Goal: Task Accomplishment & Management: Use online tool/utility

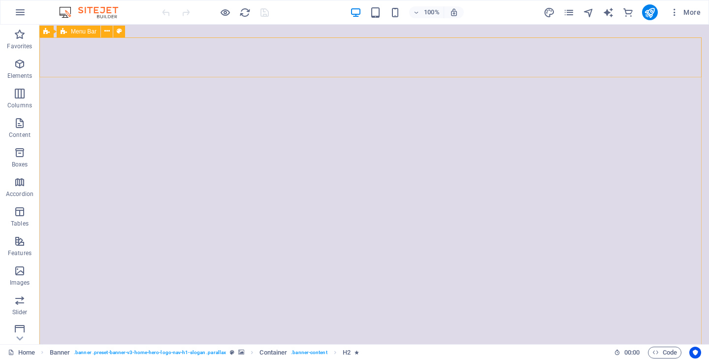
click at [61, 33] on icon at bounding box center [64, 32] width 6 height 12
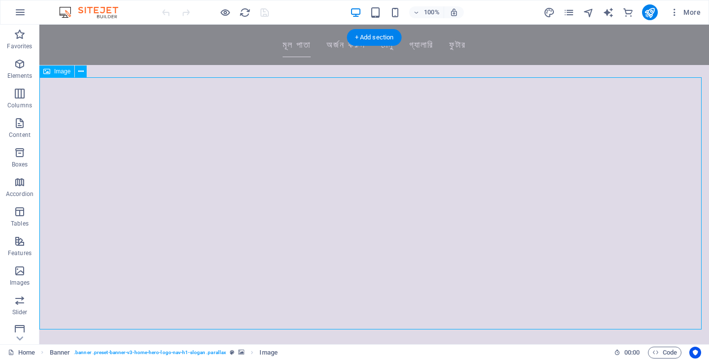
scroll to position [197, 0]
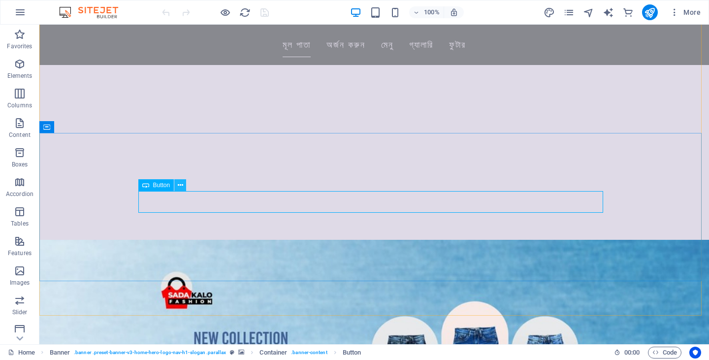
click at [182, 186] on icon at bounding box center [180, 185] width 5 height 10
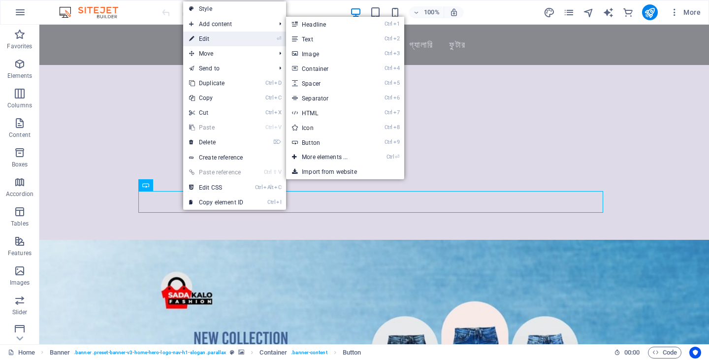
click at [210, 39] on link "⏎ Edit" at bounding box center [216, 38] width 66 height 15
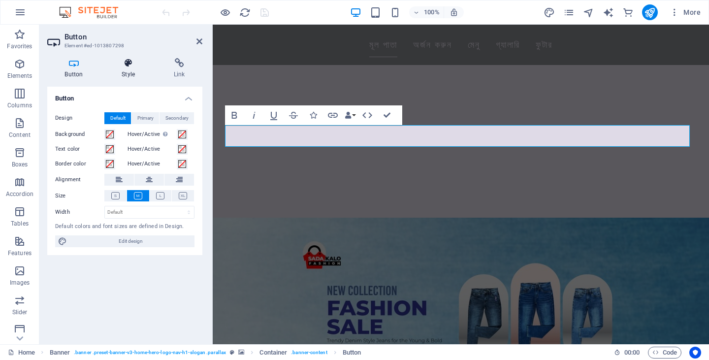
click at [133, 74] on h4 "Style" at bounding box center [130, 68] width 52 height 21
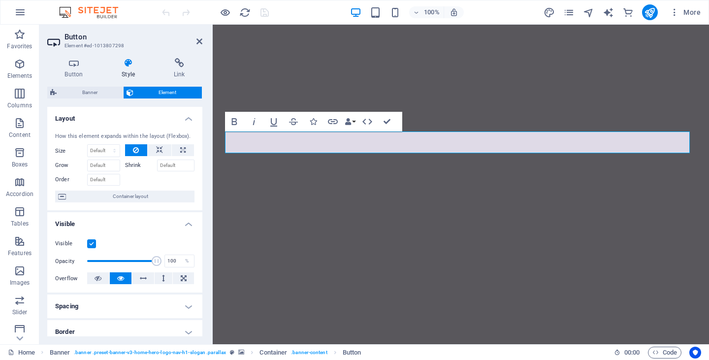
scroll to position [0, 0]
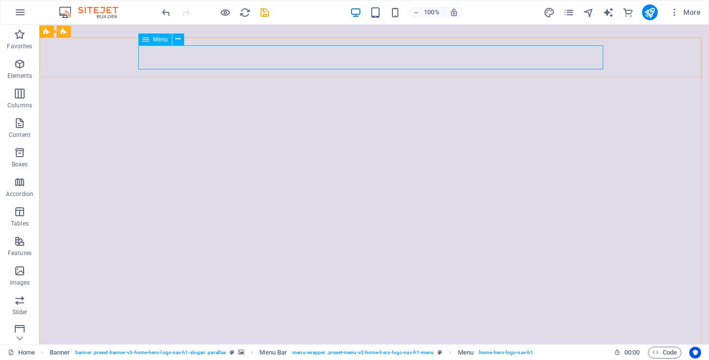
click at [159, 41] on span "Menu" at bounding box center [160, 39] width 15 height 6
drag, startPoint x: 162, startPoint y: 41, endPoint x: 172, endPoint y: 40, distance: 9.9
click at [175, 41] on div "Menu" at bounding box center [164, 39] width 52 height 12
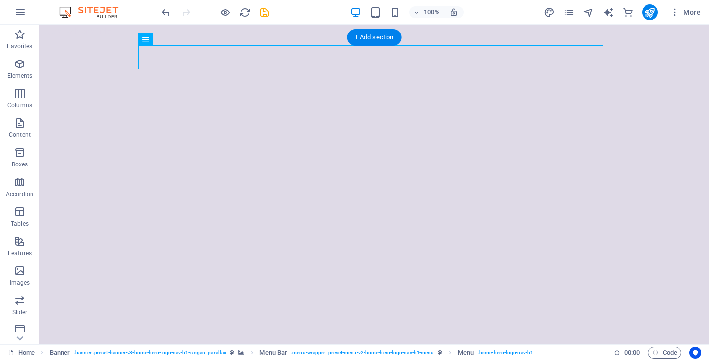
drag, startPoint x: 178, startPoint y: 69, endPoint x: 240, endPoint y: 46, distance: 65.7
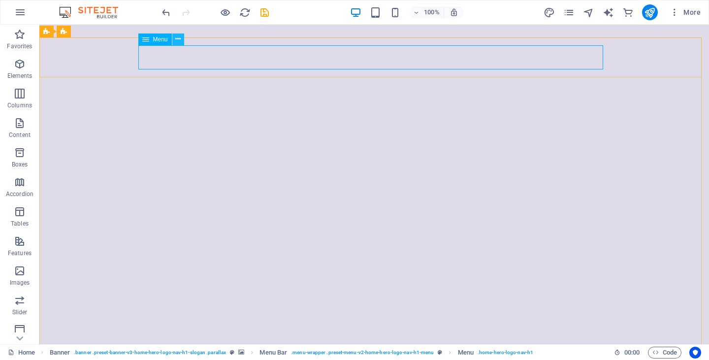
click at [181, 37] on button at bounding box center [178, 39] width 12 height 12
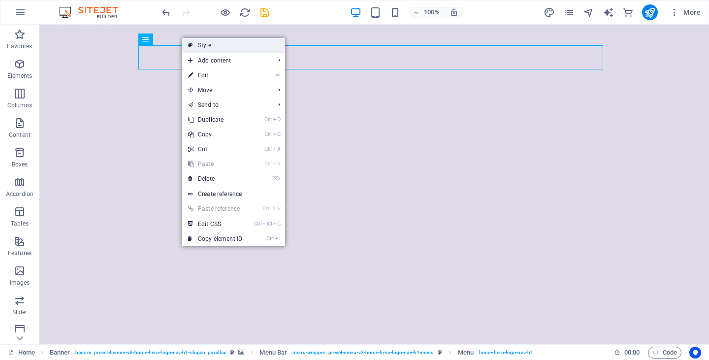
click at [213, 42] on link "Style" at bounding box center [233, 45] width 103 height 15
select select "rem"
select select "preset-menu-v2-home-hero-logo-nav-h1-menu"
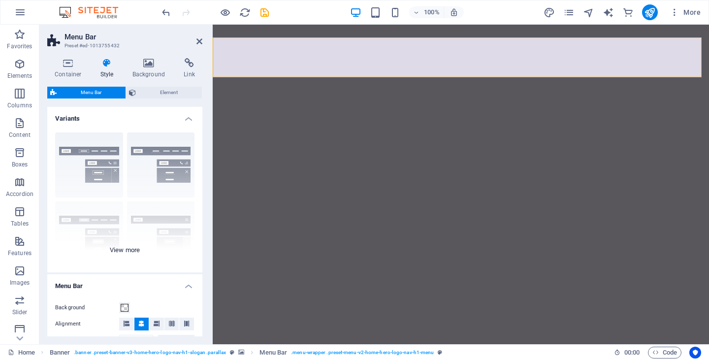
scroll to position [148, 0]
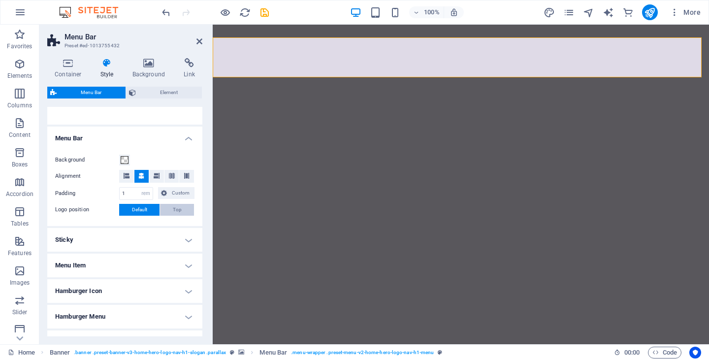
click at [173, 211] on span "Top" at bounding box center [177, 210] width 9 height 12
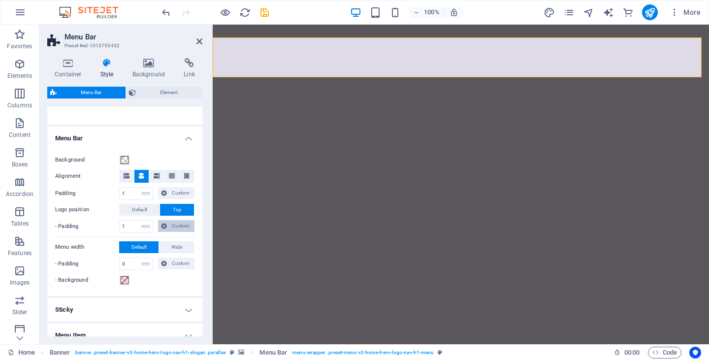
click at [179, 224] on span "Custom" at bounding box center [181, 226] width 22 height 12
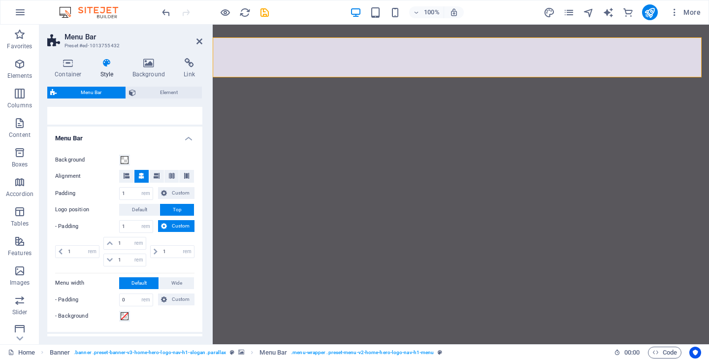
click at [167, 223] on button "Custom" at bounding box center [176, 226] width 36 height 12
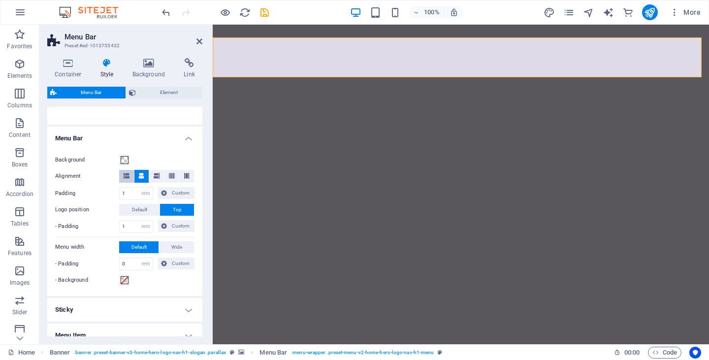
click at [127, 175] on icon at bounding box center [127, 176] width 6 height 6
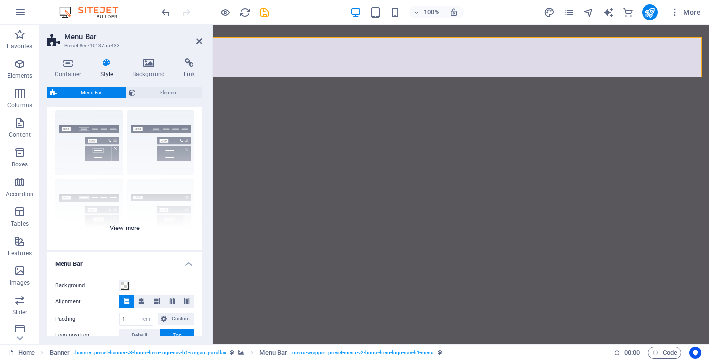
scroll to position [0, 0]
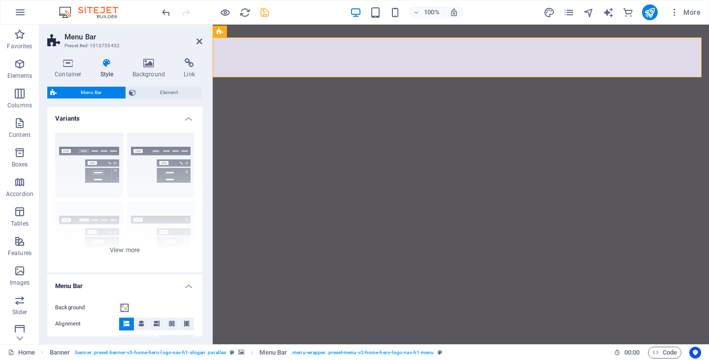
click at [265, 15] on icon "save" at bounding box center [264, 12] width 11 height 11
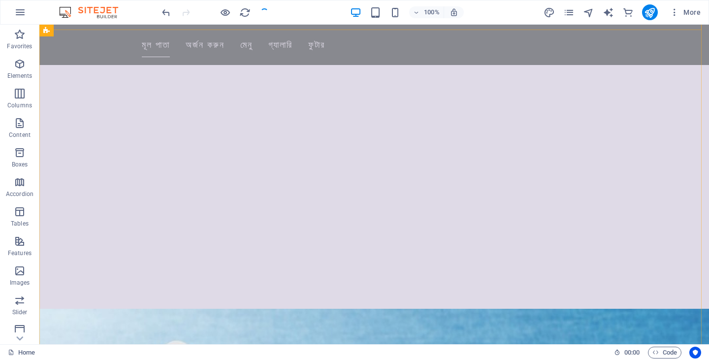
scroll to position [295, 0]
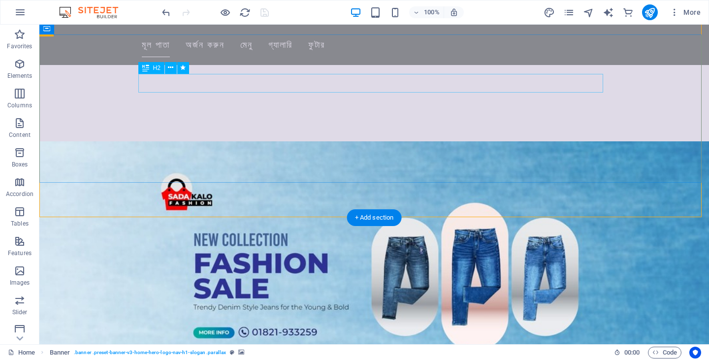
click at [269, 45] on nav "মূল পাতা অর্জন করুন মেনু গ্যালারি ফুটার" at bounding box center [374, 44] width 465 height 25
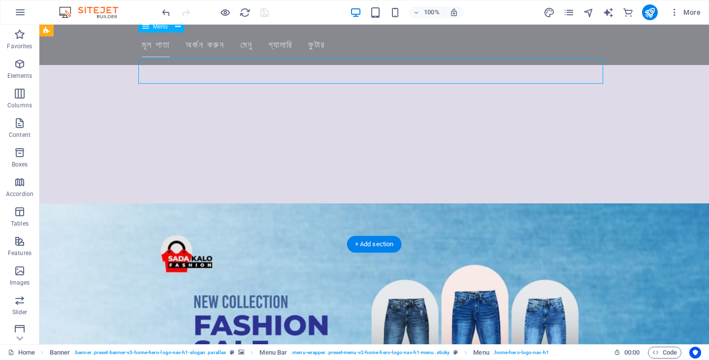
click at [268, 46] on nav "মূল পাতা অর্জন করুন মেনু গ্যালারি ফুটার" at bounding box center [374, 44] width 465 height 25
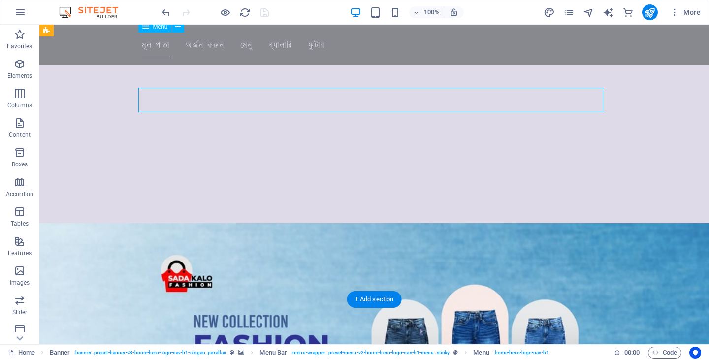
click at [267, 46] on nav "মূল পাতা অর্জন করুন মেনু গ্যালারি ফুটার" at bounding box center [374, 44] width 465 height 25
click at [265, 46] on nav "মূল পাতা অর্জন করুন মেনু গ্যালারি ফুটার" at bounding box center [374, 44] width 465 height 25
drag, startPoint x: 265, startPoint y: 46, endPoint x: 93, endPoint y: 44, distance: 172.8
click at [266, 46] on nav "মূল পাতা অর্জন করুন মেনু গ্যালারি ফুটার" at bounding box center [374, 44] width 465 height 25
select select
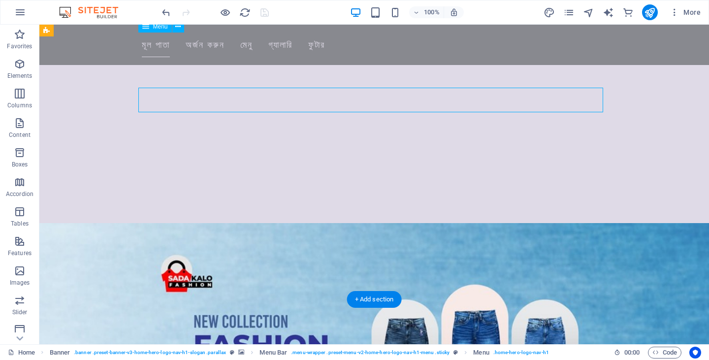
select select
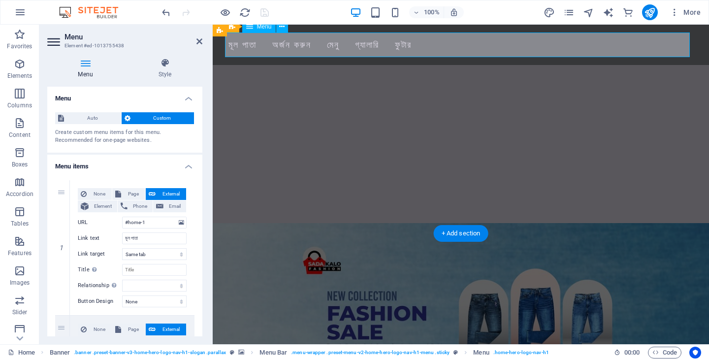
click at [266, 44] on nav "মূল পাতা অর্জন করুন মেনু গ্যালারি ফুটার" at bounding box center [460, 44] width 465 height 25
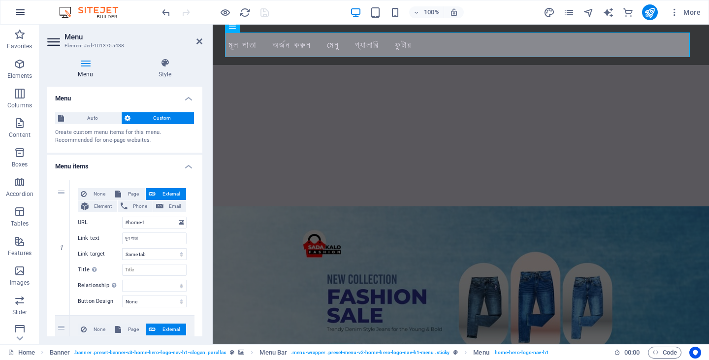
click at [19, 10] on icon "button" at bounding box center [20, 12] width 12 height 12
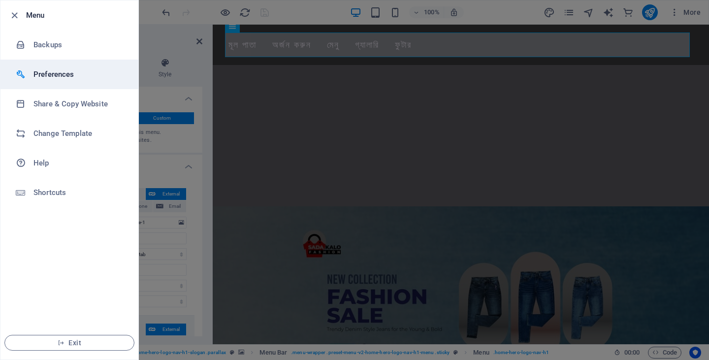
click at [32, 71] on div at bounding box center [25, 74] width 18 height 10
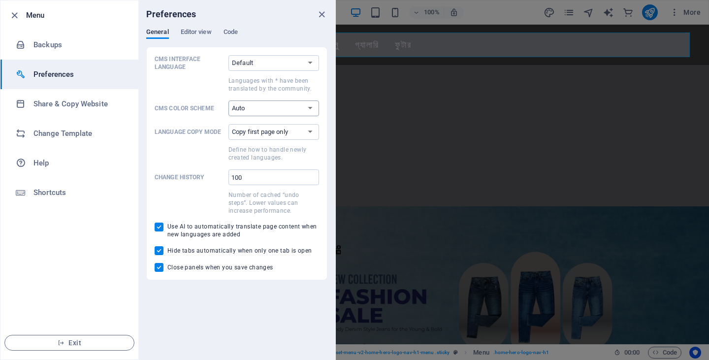
click at [254, 114] on select "Auto Dark Light" at bounding box center [273, 108] width 91 height 16
drag, startPoint x: 197, startPoint y: 160, endPoint x: 190, endPoint y: 153, distance: 10.1
click at [195, 158] on span at bounding box center [190, 153] width 70 height 18
click at [228, 140] on select "Copy first page only Copy all pages" at bounding box center [273, 132] width 91 height 16
click at [260, 132] on select "Copy first page only Copy all pages" at bounding box center [273, 132] width 91 height 16
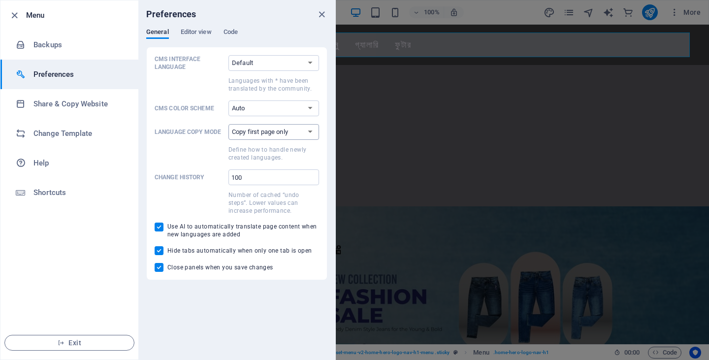
select select "all"
click at [228, 124] on select "Copy first page only Copy all pages" at bounding box center [273, 132] width 91 height 16
click at [534, 226] on div at bounding box center [354, 180] width 709 height 360
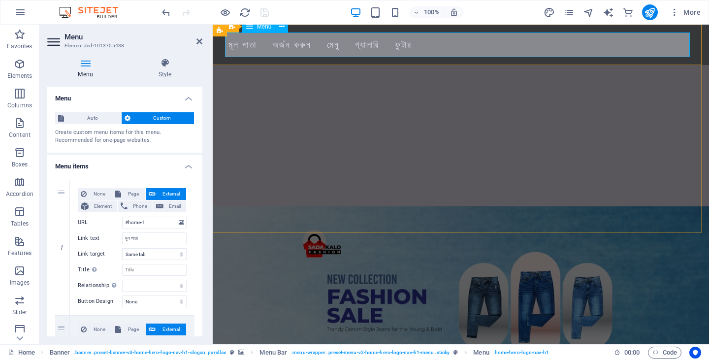
click at [395, 43] on nav "মূল পাতা অর্জন করুন মেনু গ্যালারি ফুটার" at bounding box center [460, 44] width 465 height 25
click at [428, 44] on nav "মূল পাতা অর্জন করুন মেনু গ্যালারি ফুটার" at bounding box center [460, 44] width 465 height 25
click at [412, 12] on button "100%" at bounding box center [426, 12] width 35 height 12
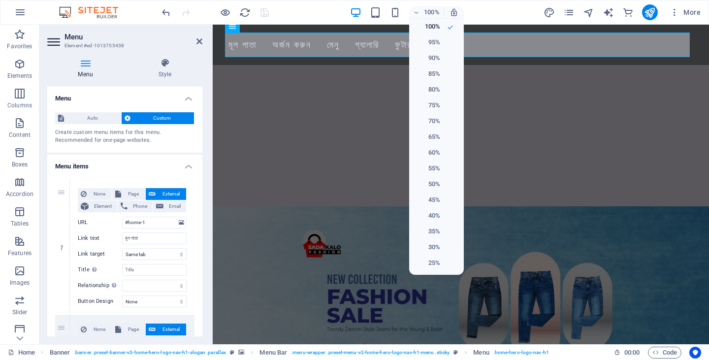
drag, startPoint x: 560, startPoint y: 18, endPoint x: 556, endPoint y: 23, distance: 5.6
click at [557, 25] on div at bounding box center [354, 180] width 709 height 360
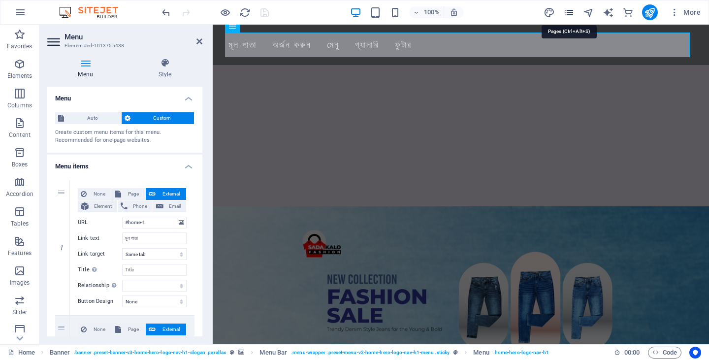
click at [568, 15] on icon "pages" at bounding box center [568, 12] width 11 height 11
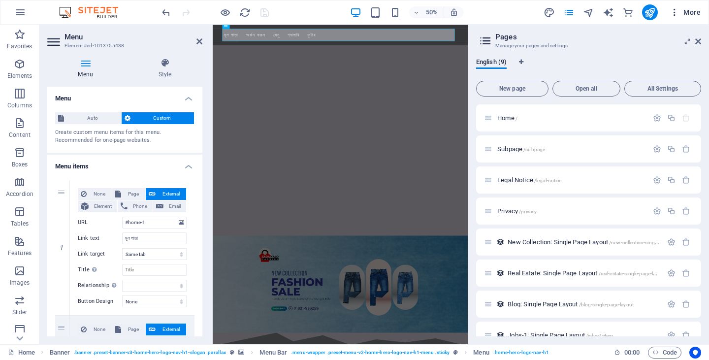
click at [678, 9] on icon "button" at bounding box center [674, 12] width 10 height 10
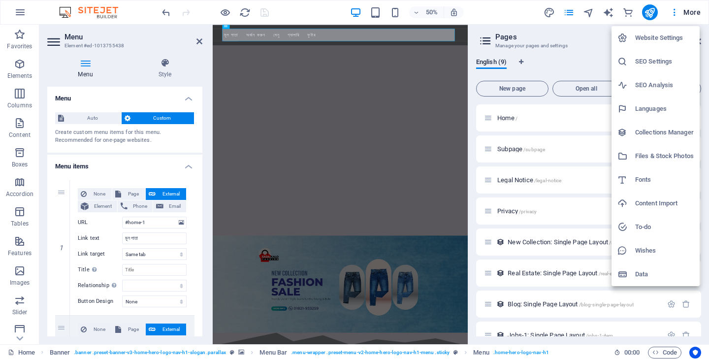
click at [650, 131] on h6 "Collections Manager" at bounding box center [664, 132] width 59 height 12
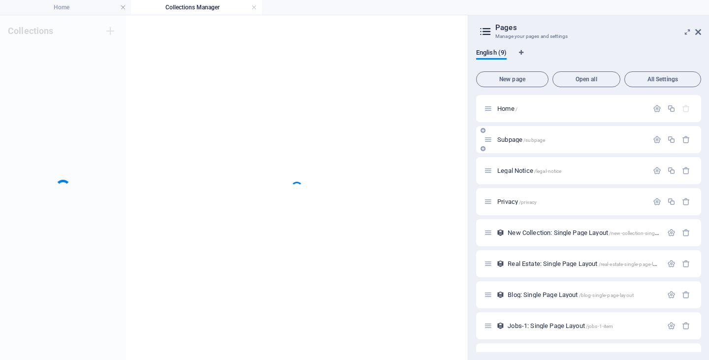
scroll to position [0, 0]
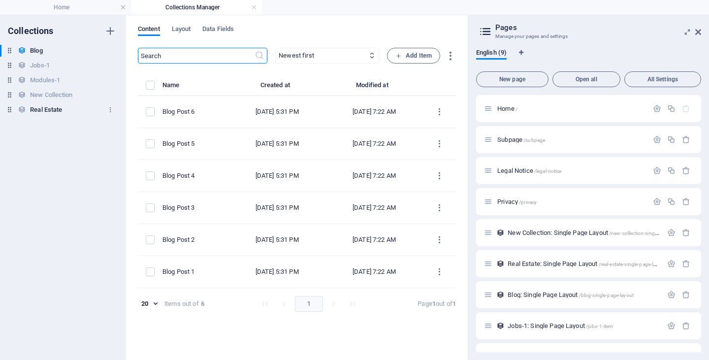
click at [45, 107] on h6 "Real Estate" at bounding box center [46, 110] width 32 height 12
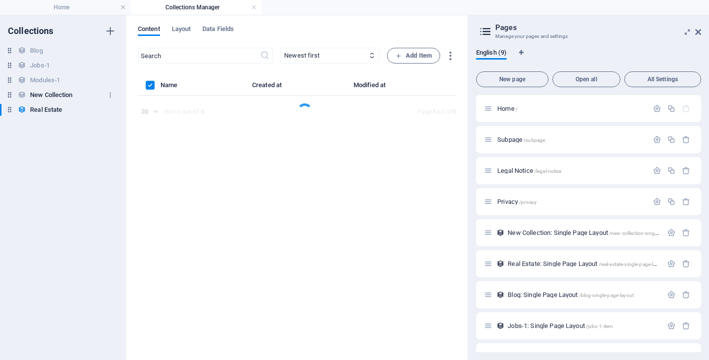
click at [65, 95] on h6 "New Collection" at bounding box center [51, 95] width 42 height 12
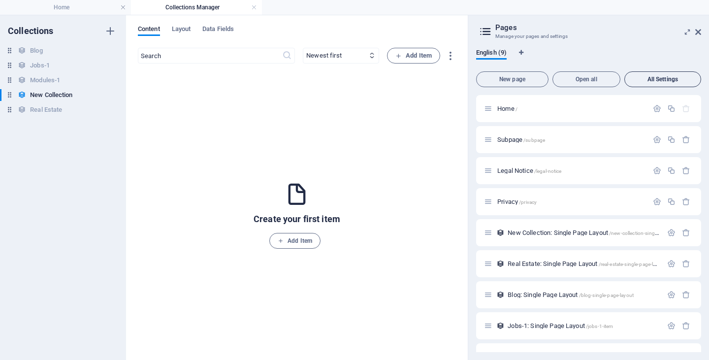
click at [653, 81] on span "All Settings" at bounding box center [662, 79] width 68 height 6
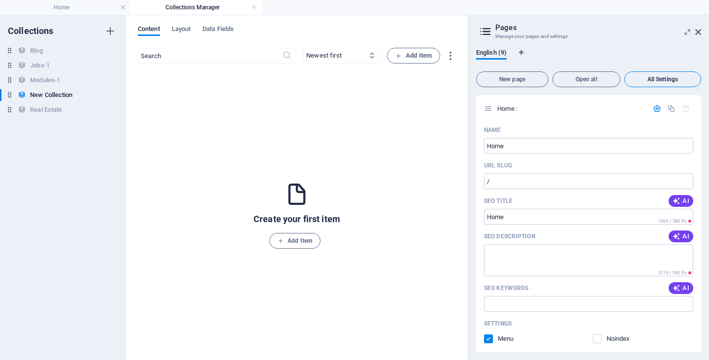
scroll to position [2104, 0]
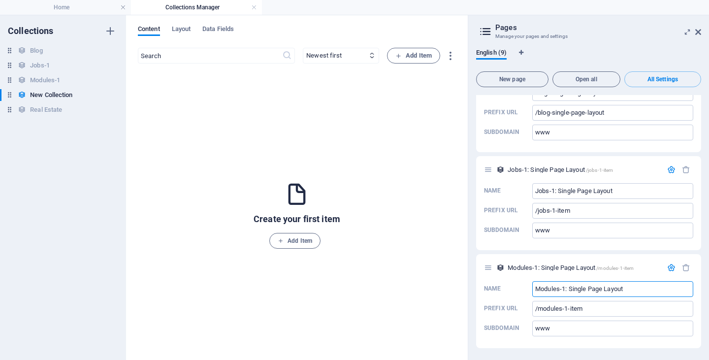
click at [492, 26] on icon at bounding box center [485, 32] width 15 height 14
click at [701, 32] on aside "Pages Manage your pages and settings English (9) New page Open all All Settings…" at bounding box center [588, 187] width 241 height 345
click at [698, 32] on icon at bounding box center [698, 32] width 6 height 8
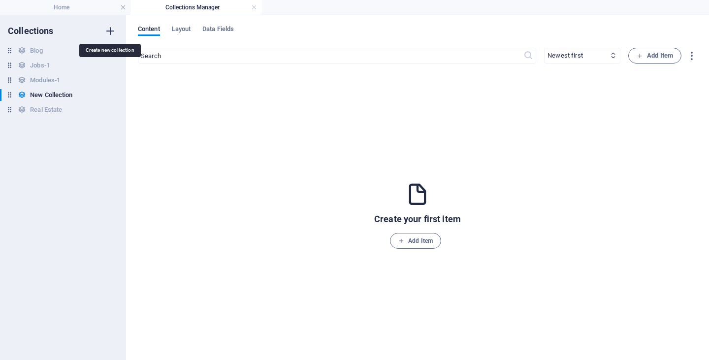
click at [110, 29] on icon "button" at bounding box center [110, 31] width 12 height 12
click at [195, 30] on div "Content Layout Data Fields" at bounding box center [417, 34] width 559 height 19
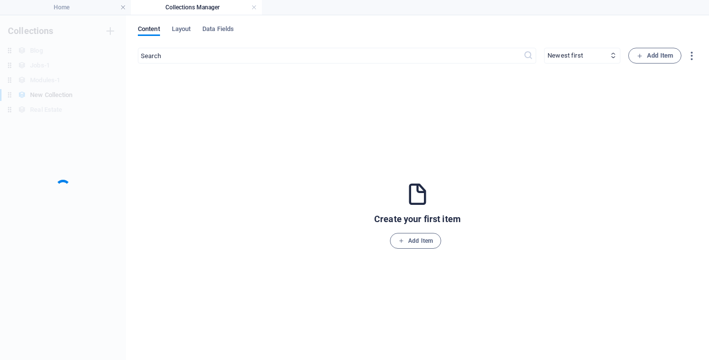
click at [230, 23] on div "Content Layout Data Fields ​ Newest first Oldest first Last modified Name (asce…" at bounding box center [417, 187] width 583 height 345
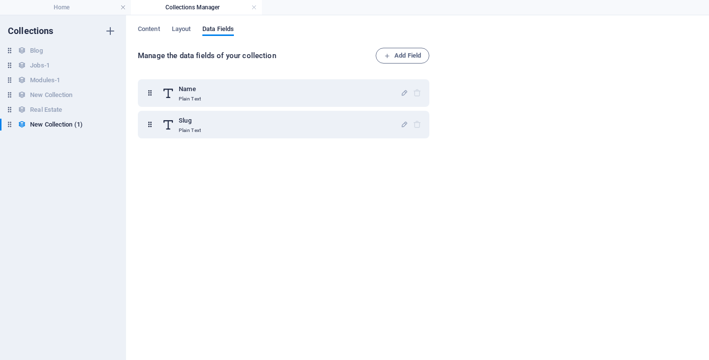
drag, startPoint x: 247, startPoint y: 13, endPoint x: 244, endPoint y: 8, distance: 5.7
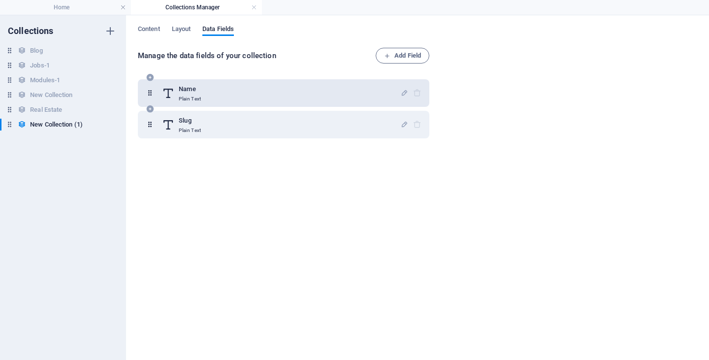
click at [206, 85] on div "Name Plain Text" at bounding box center [281, 93] width 238 height 20
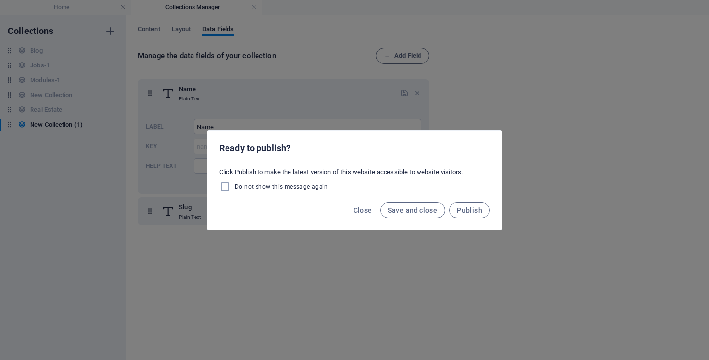
click at [313, 189] on span "Do not show this message again" at bounding box center [281, 187] width 93 height 8
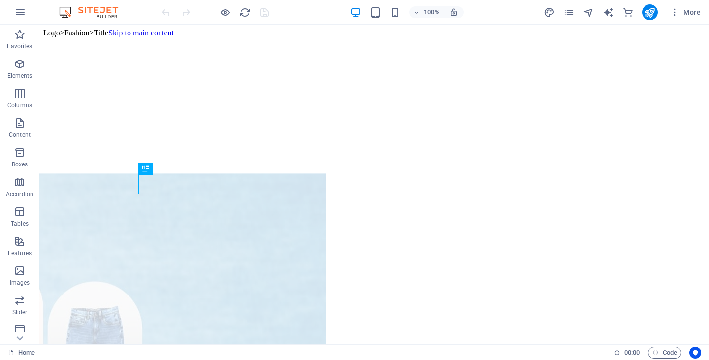
scroll to position [194, 0]
